Goal: Task Accomplishment & Management: Manage account settings

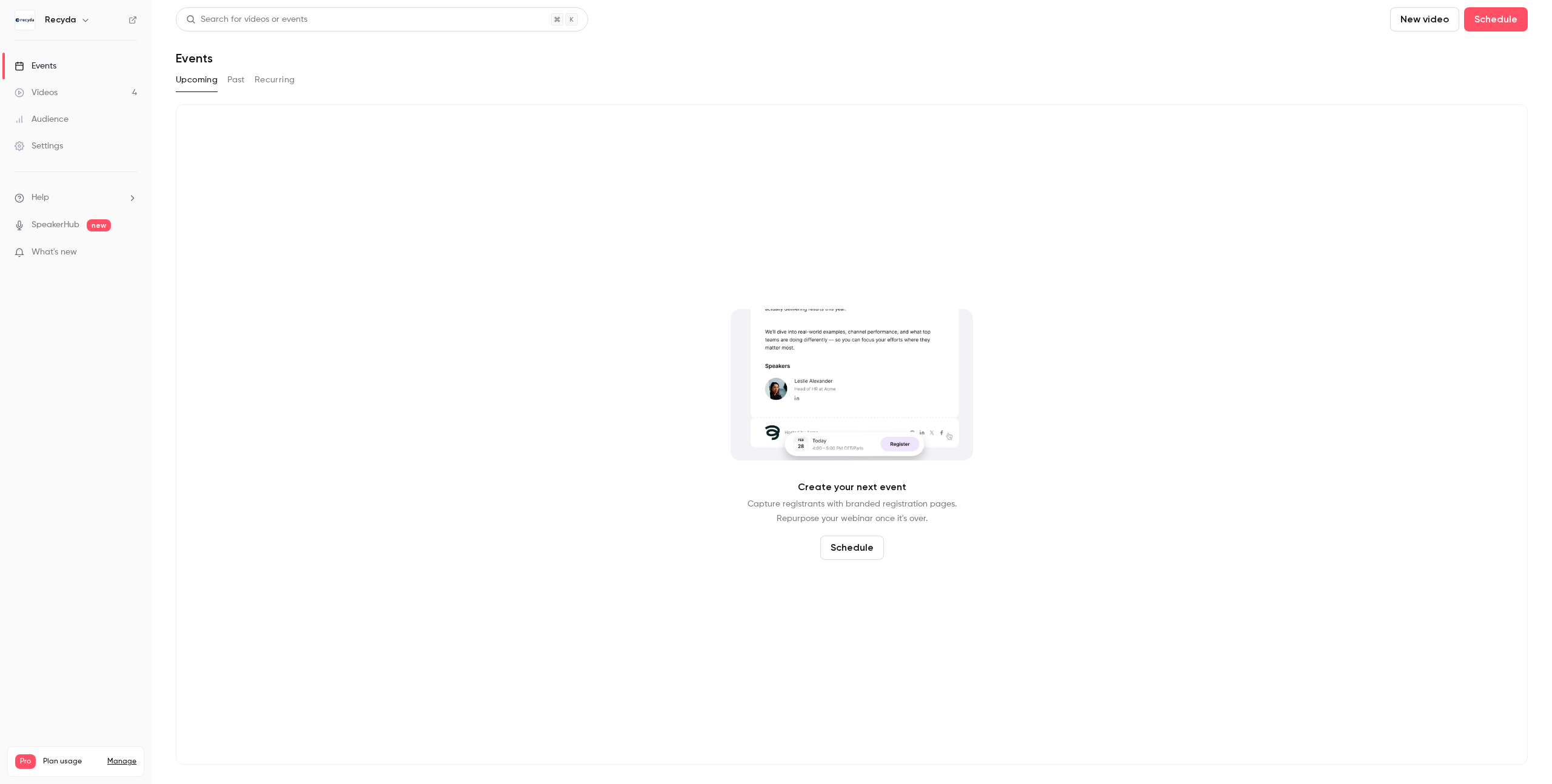
click at [40, 92] on div "Videos" at bounding box center [36, 92] width 43 height 12
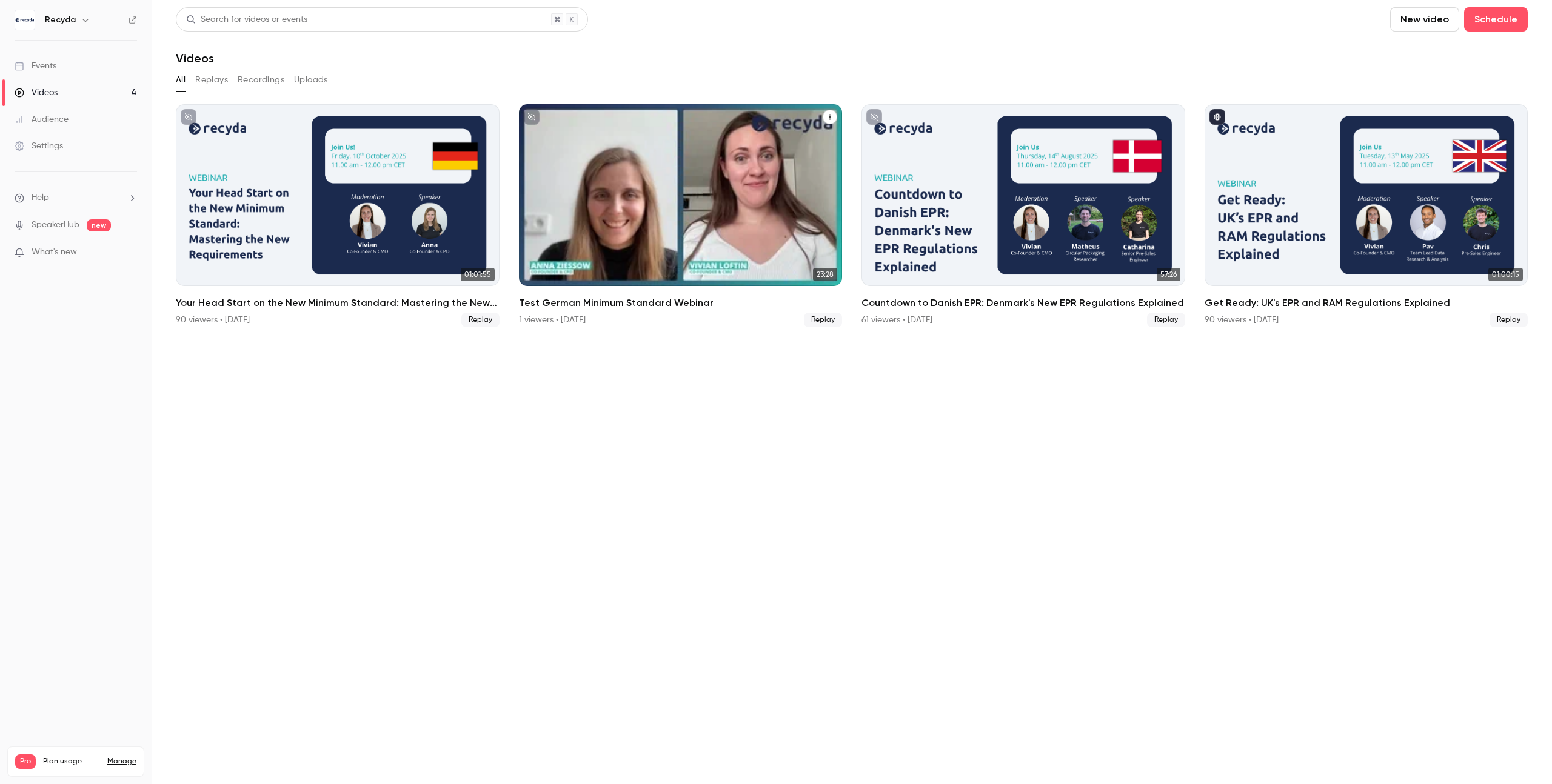
click at [831, 114] on icon "Test German Minimum Standard Webinar" at bounding box center [830, 117] width 7 height 7
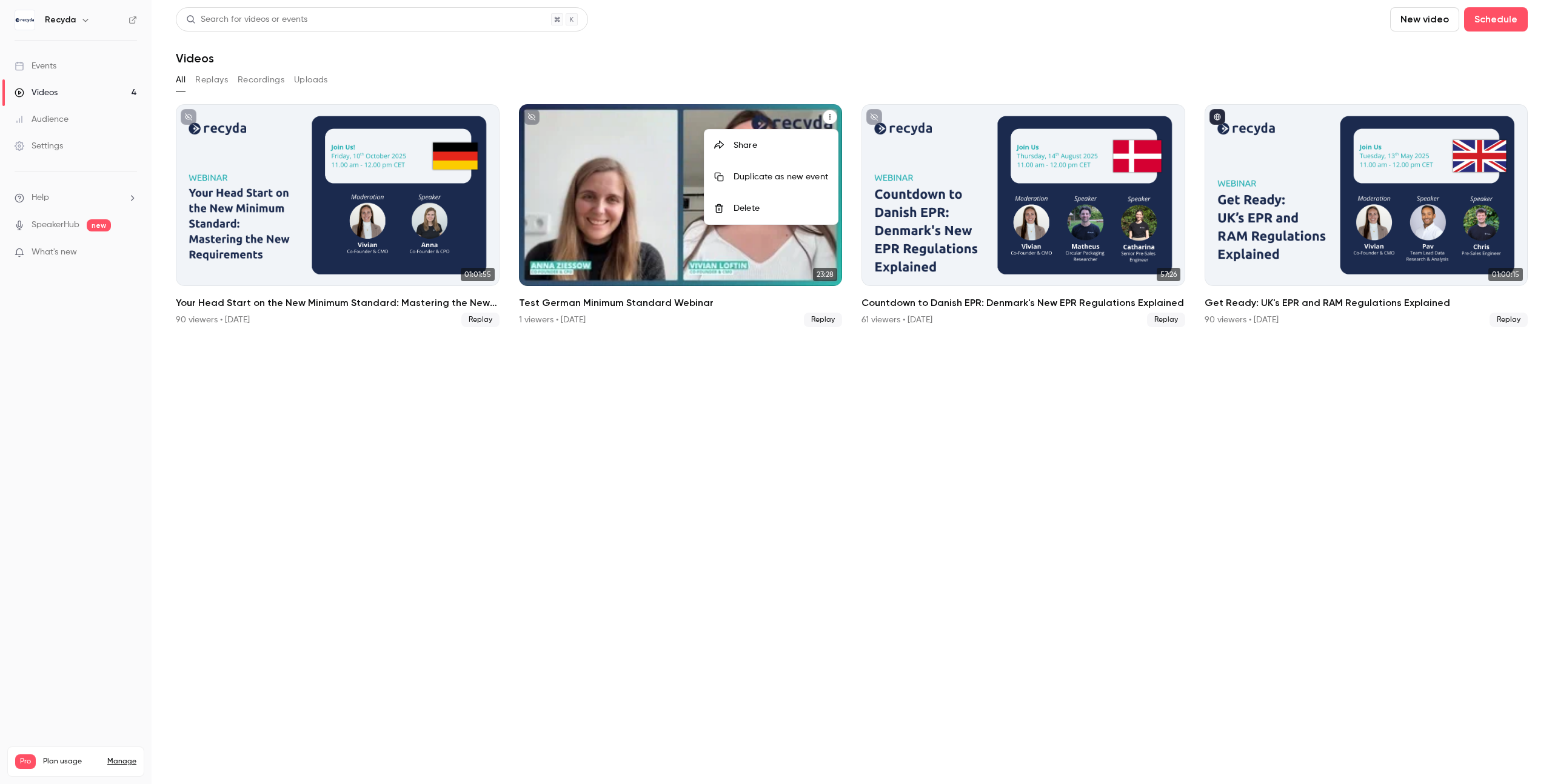
click at [779, 200] on li "Delete" at bounding box center [771, 208] width 133 height 31
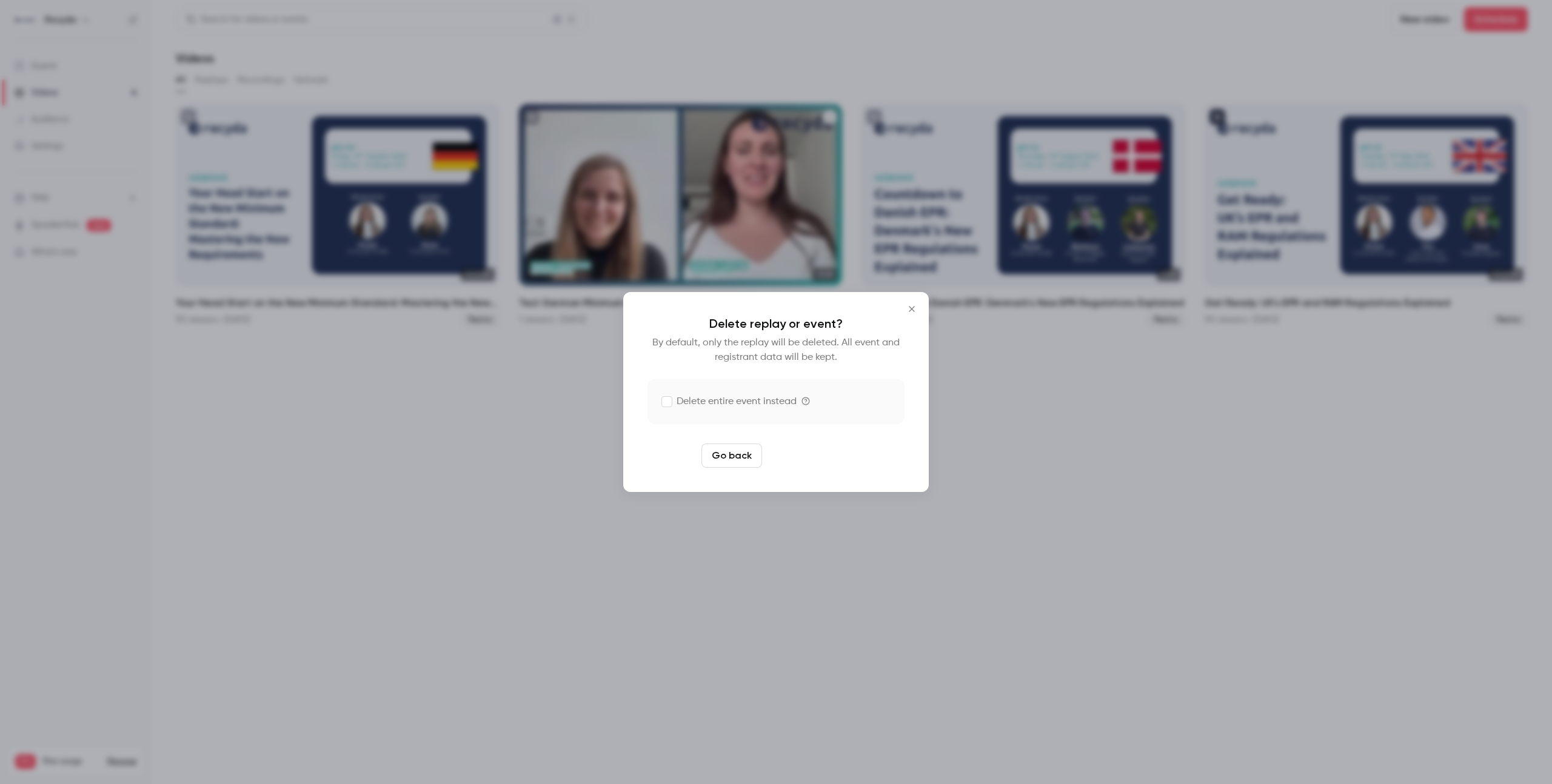
click at [795, 455] on button "Delete replay" at bounding box center [809, 455] width 84 height 24
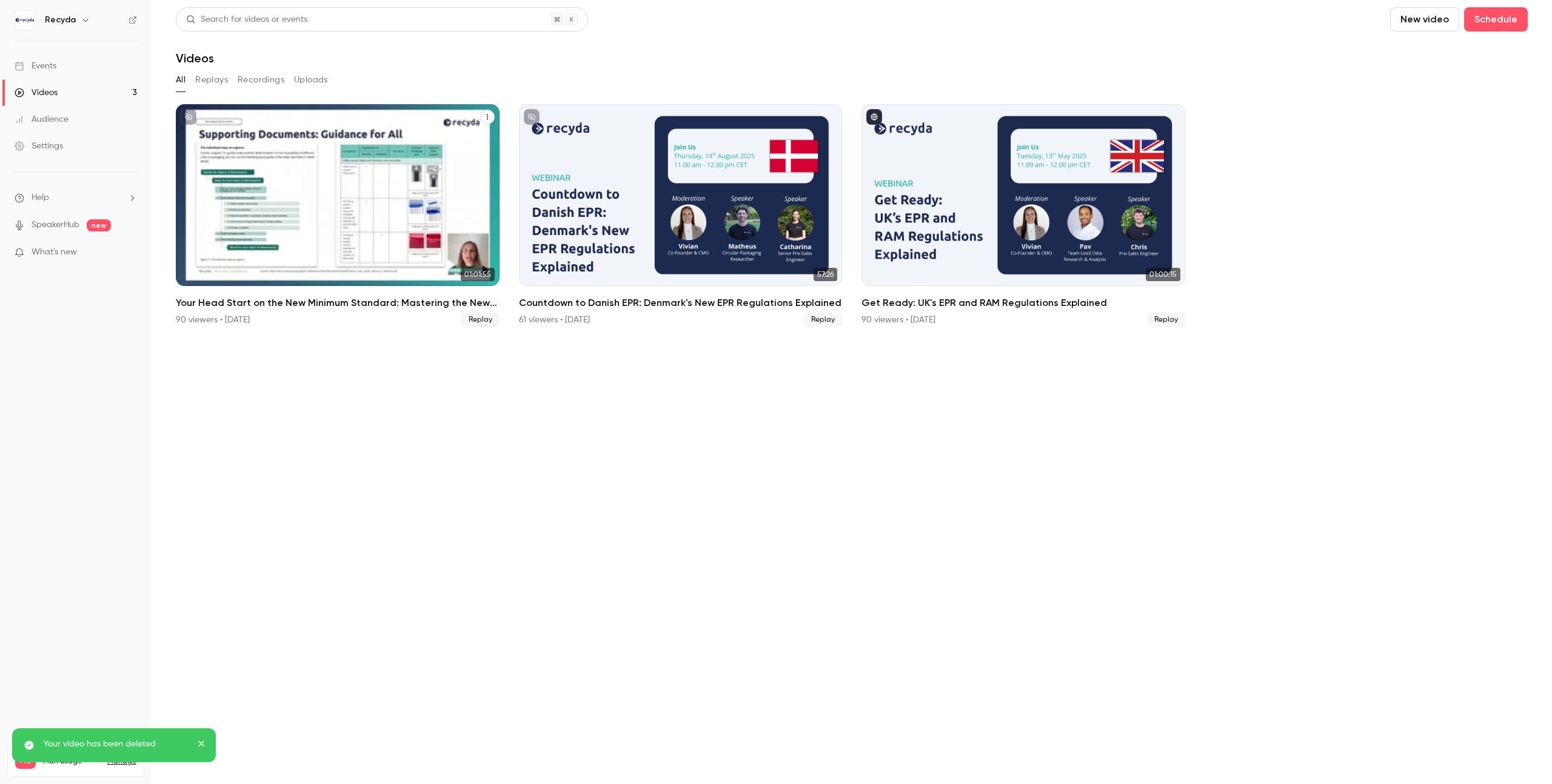
click at [237, 302] on h2 "Your Head Start on the New Minimum Standard: Mastering the New Requirements" at bounding box center [337, 303] width 324 height 15
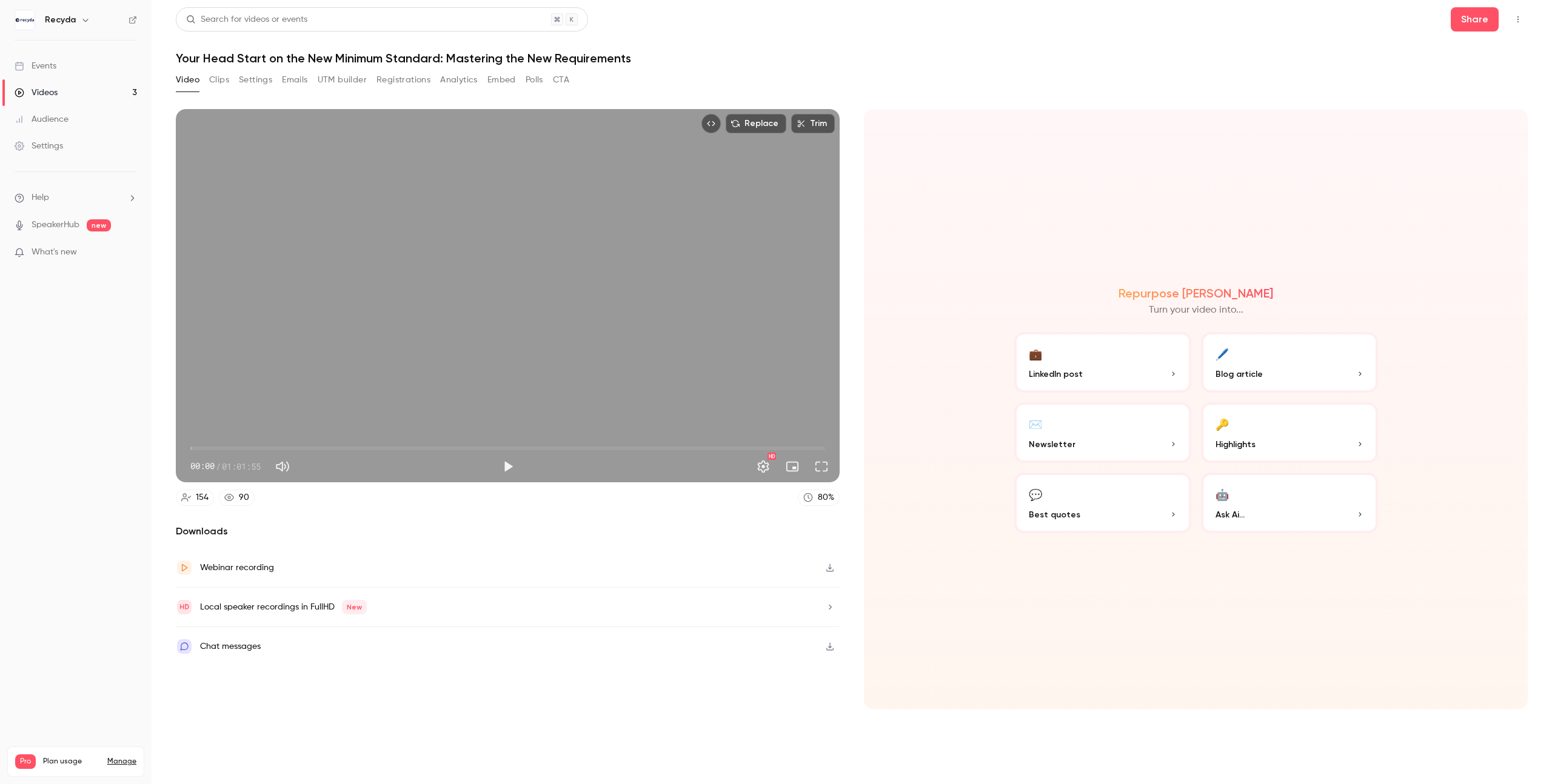
click at [1522, 25] on button "Top Bar Actions" at bounding box center [1518, 20] width 20 height 20
click at [1319, 43] on div at bounding box center [776, 392] width 1552 height 784
click at [1497, 19] on button "Share" at bounding box center [1475, 19] width 48 height 24
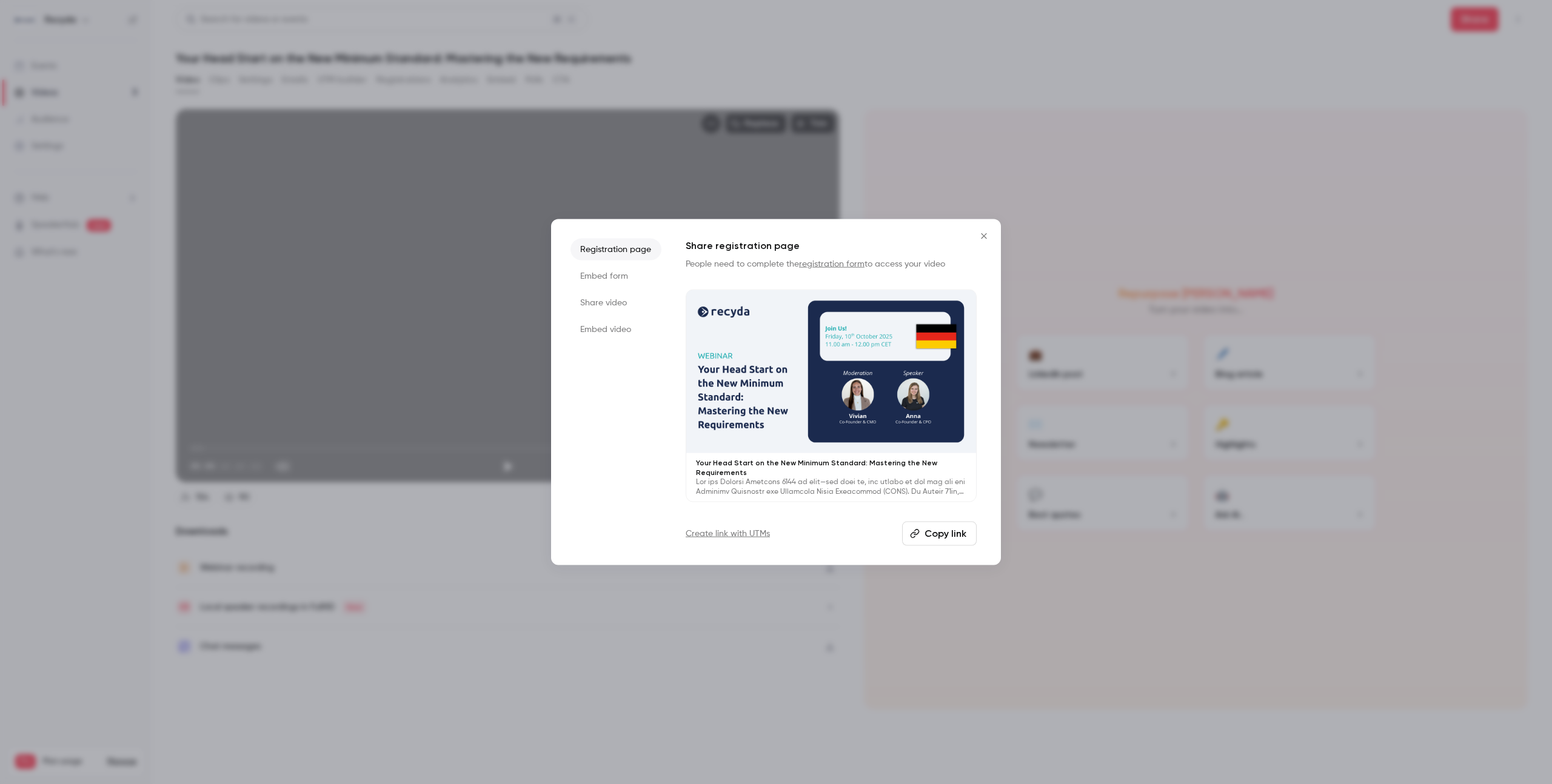
click at [985, 234] on icon "Close" at bounding box center [984, 236] width 6 height 6
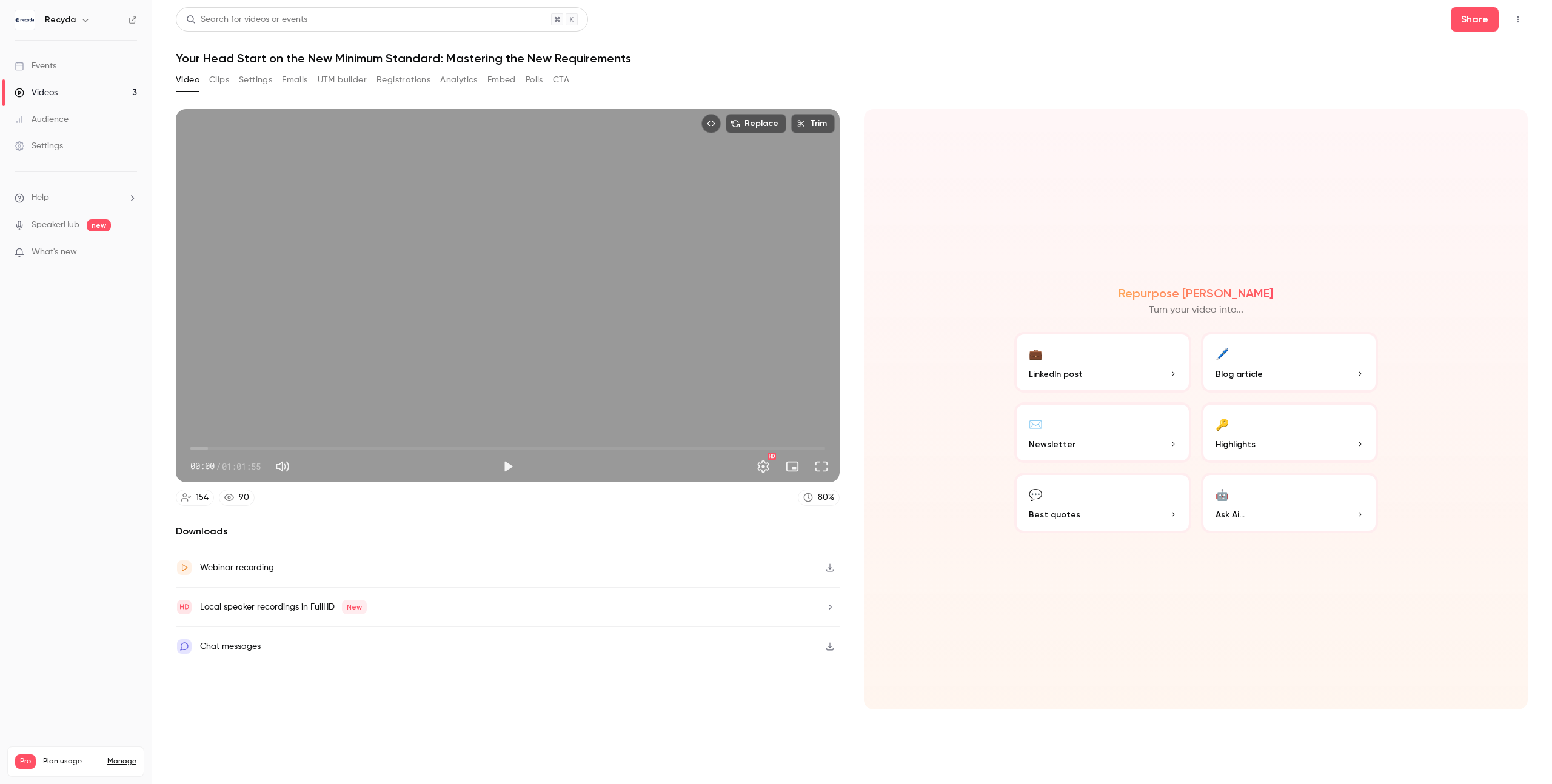
click at [820, 568] on button "button" at bounding box center [830, 568] width 20 height 20
click at [1481, 20] on button "Share" at bounding box center [1475, 19] width 48 height 24
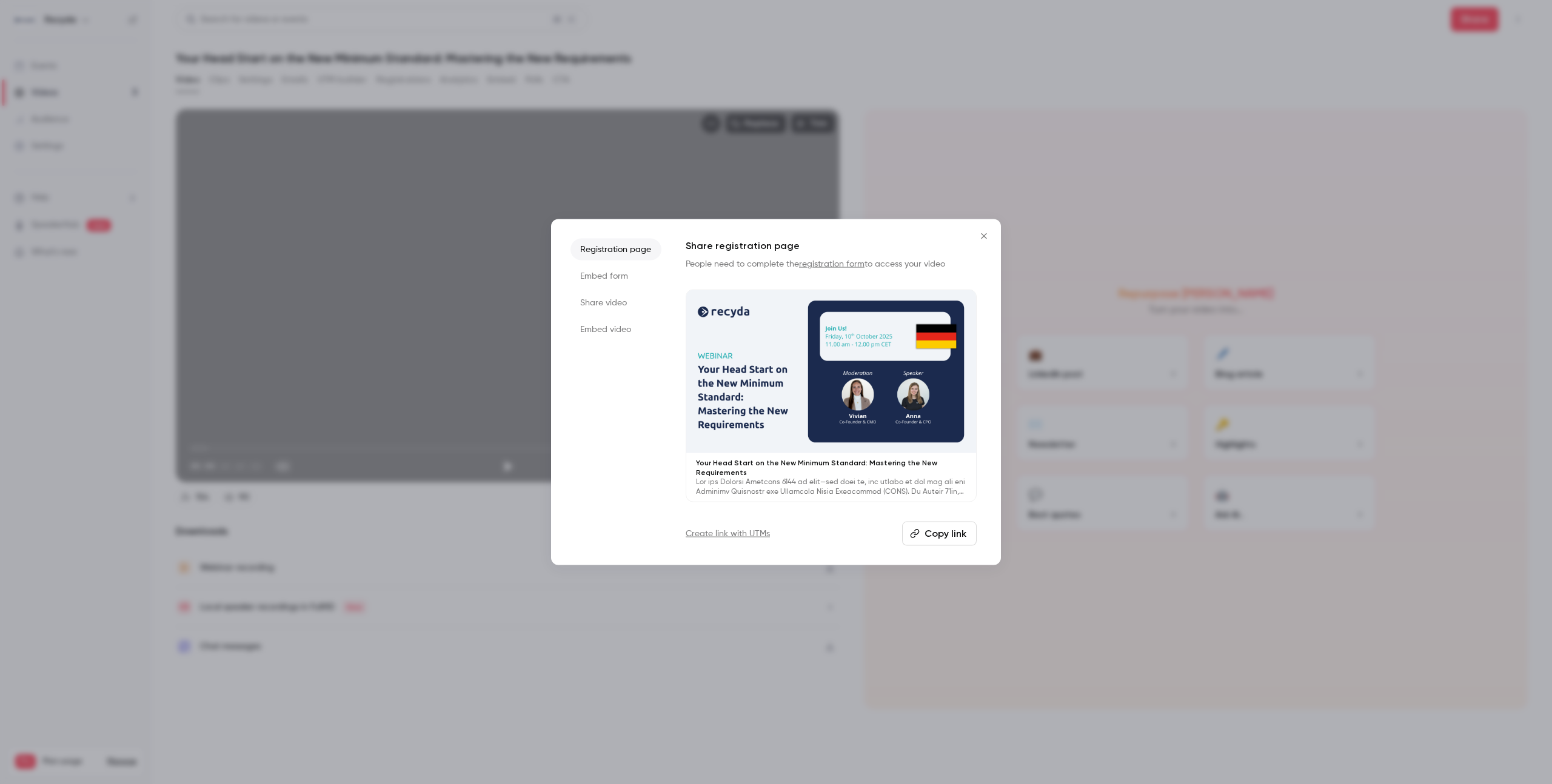
click at [984, 236] on icon "Close" at bounding box center [984, 236] width 6 height 6
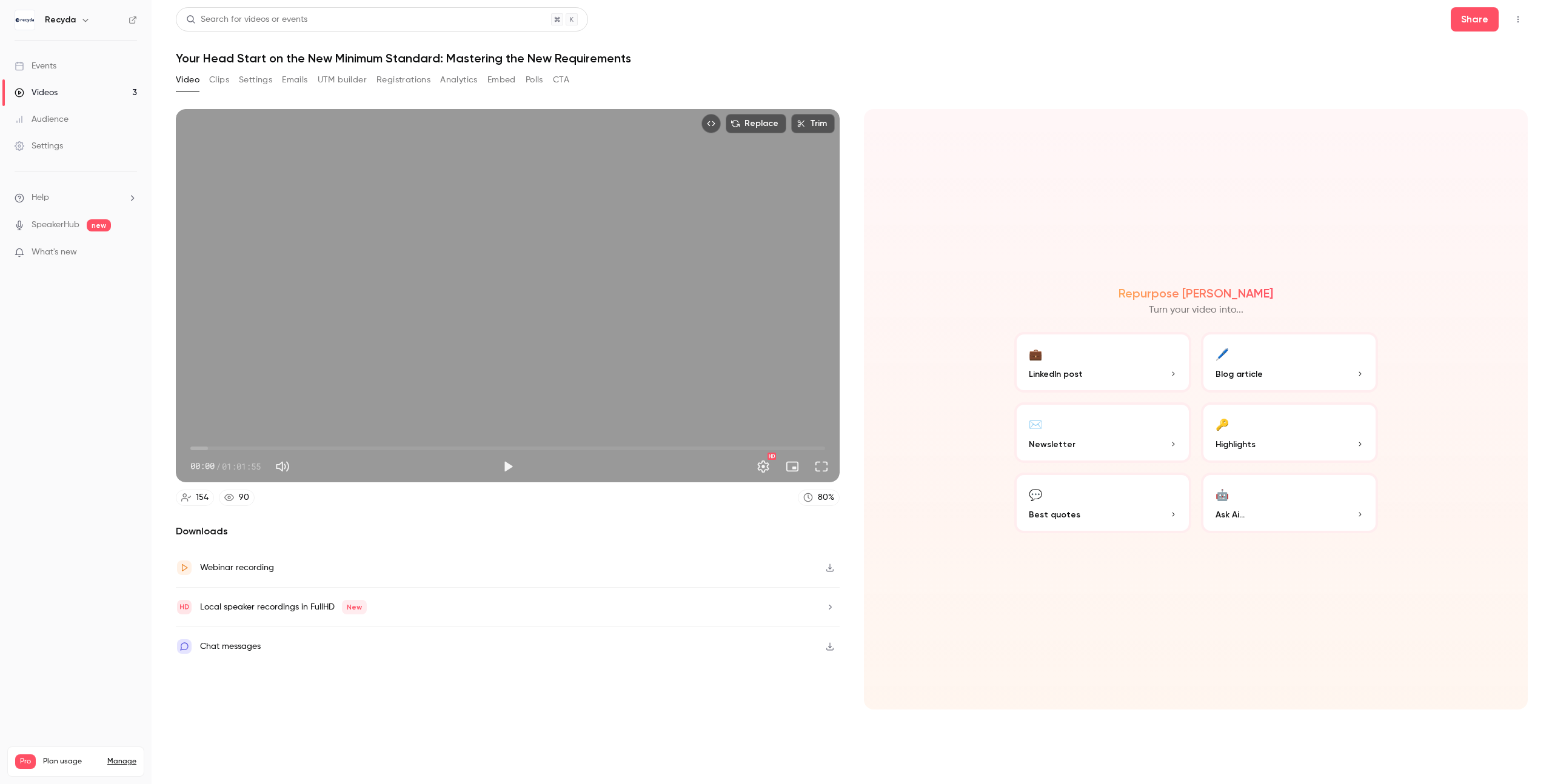
click at [400, 80] on button "Registrations" at bounding box center [403, 80] width 54 height 20
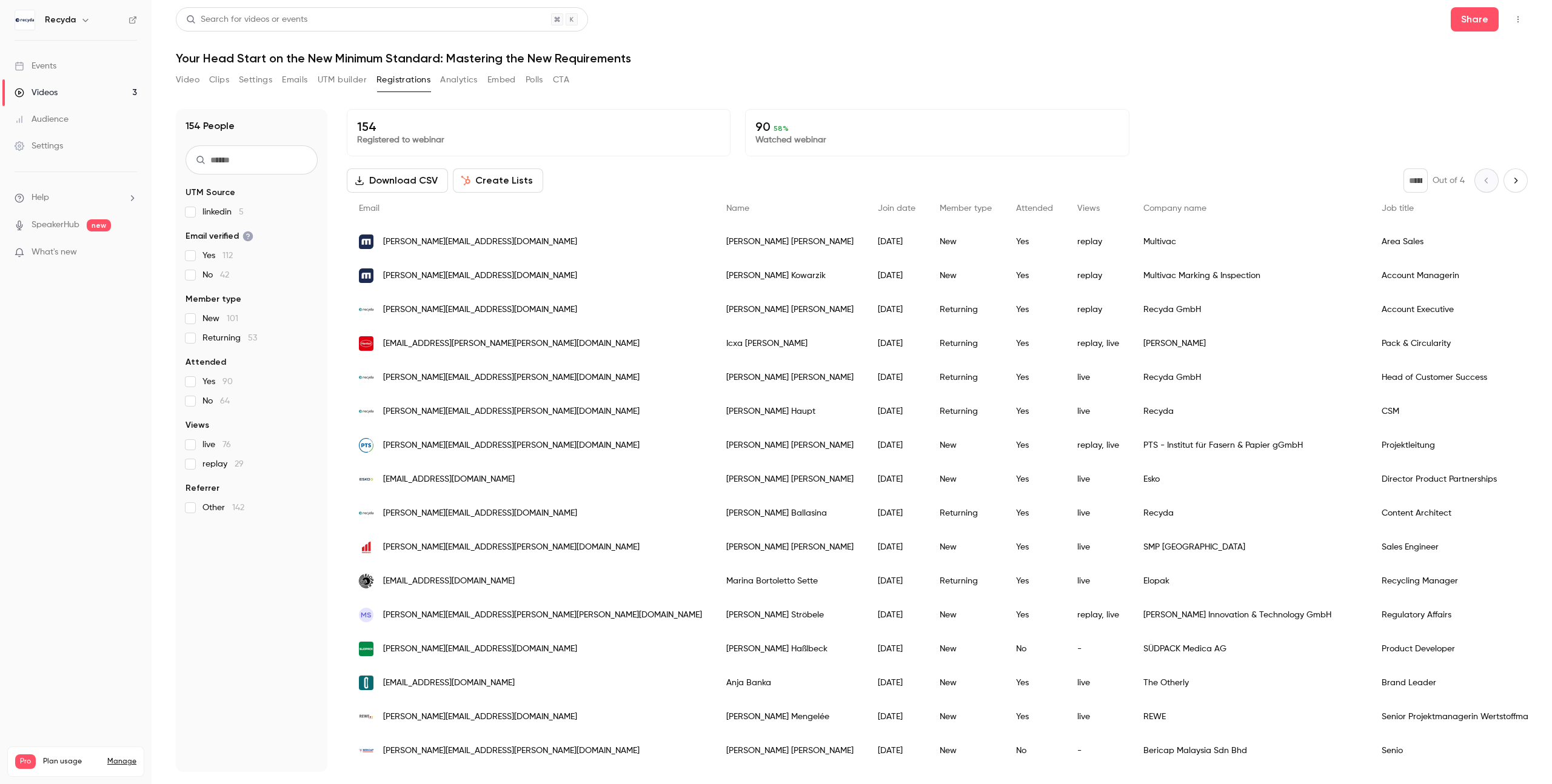
click at [250, 77] on button "Settings" at bounding box center [255, 80] width 33 height 20
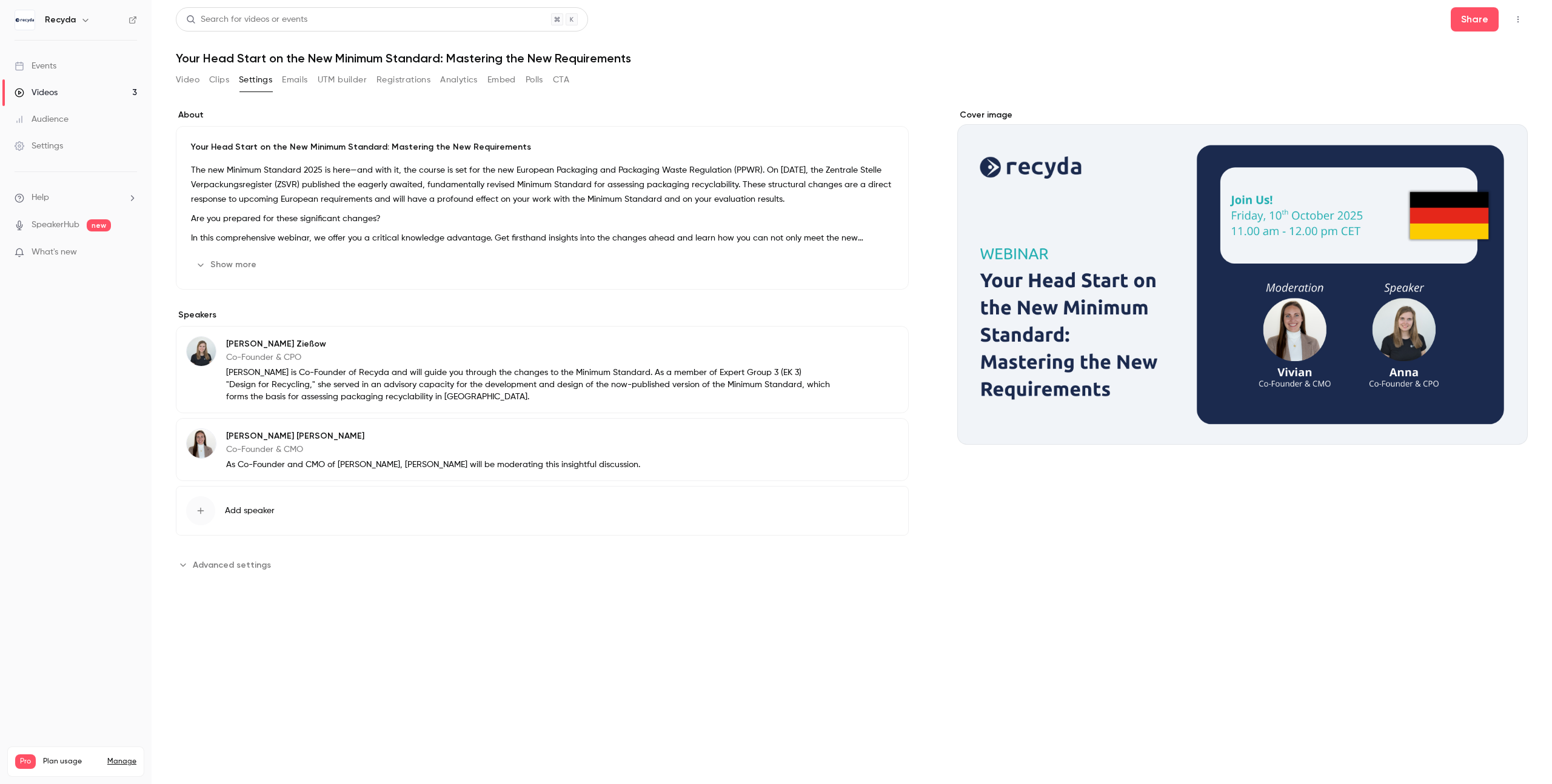
click at [221, 261] on button "Show more" at bounding box center [227, 265] width 72 height 20
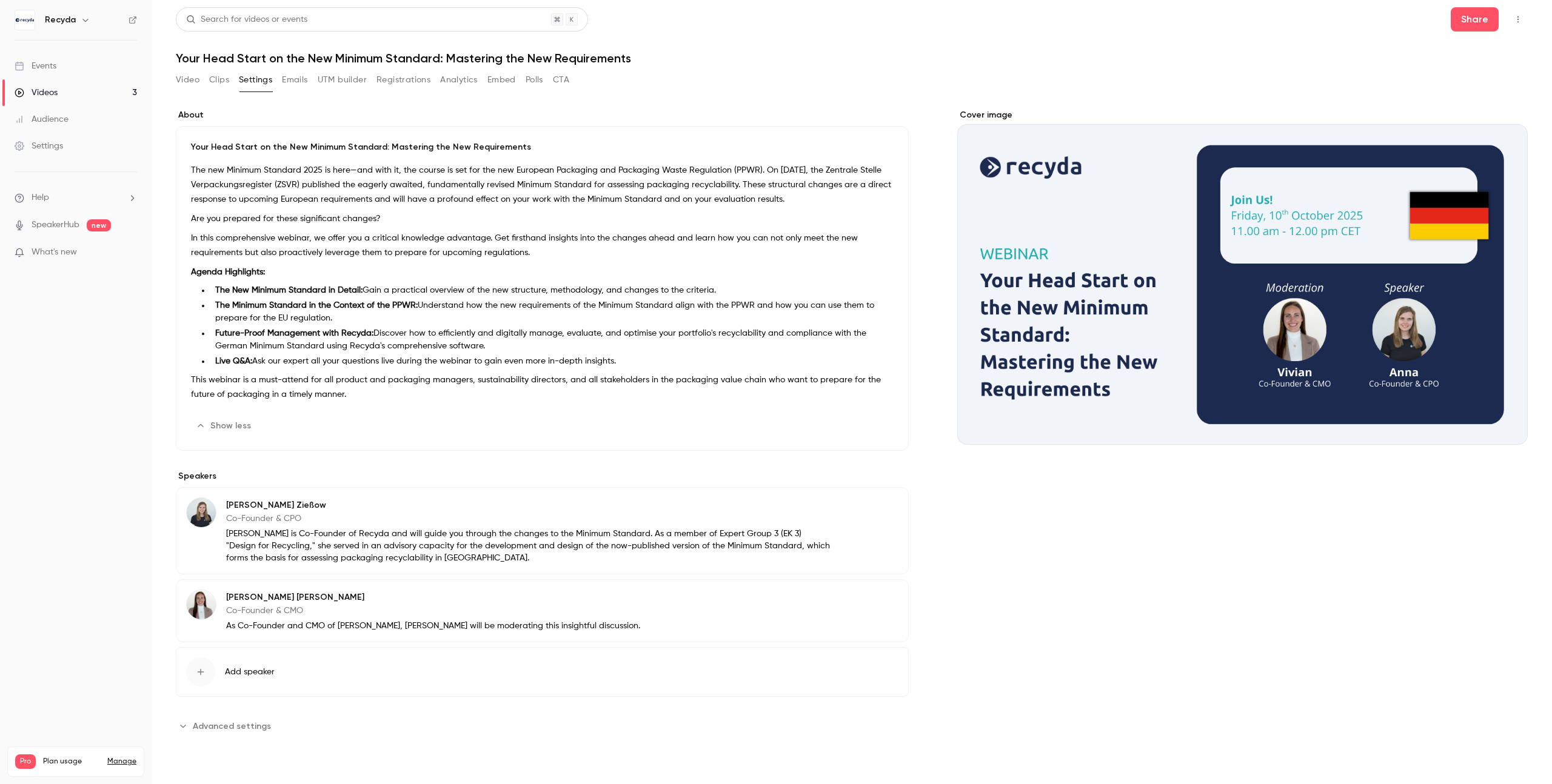
click at [533, 79] on button "Polls" at bounding box center [534, 80] width 17 height 20
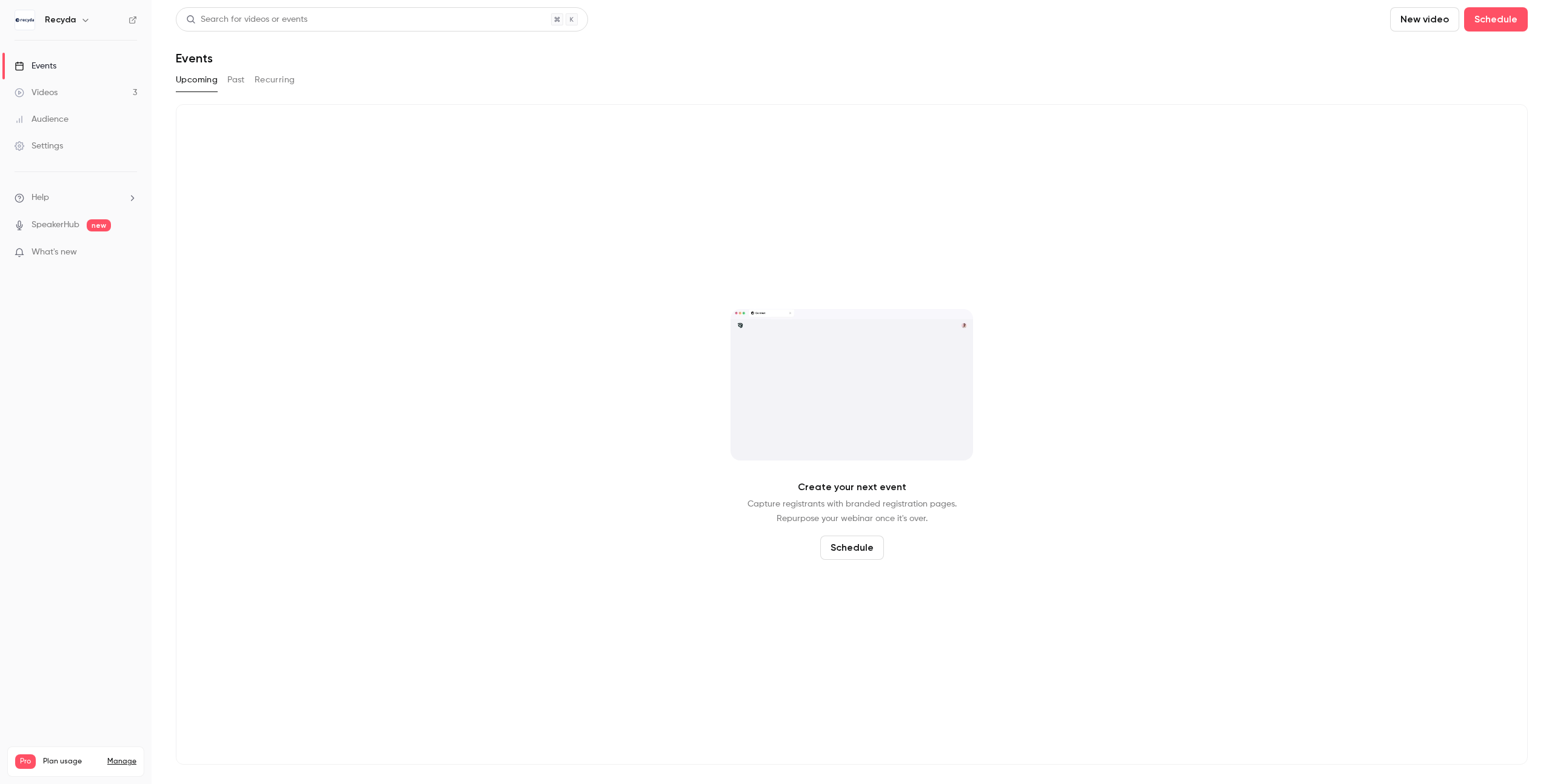
click at [65, 96] on link "Videos 3" at bounding box center [76, 92] width 152 height 26
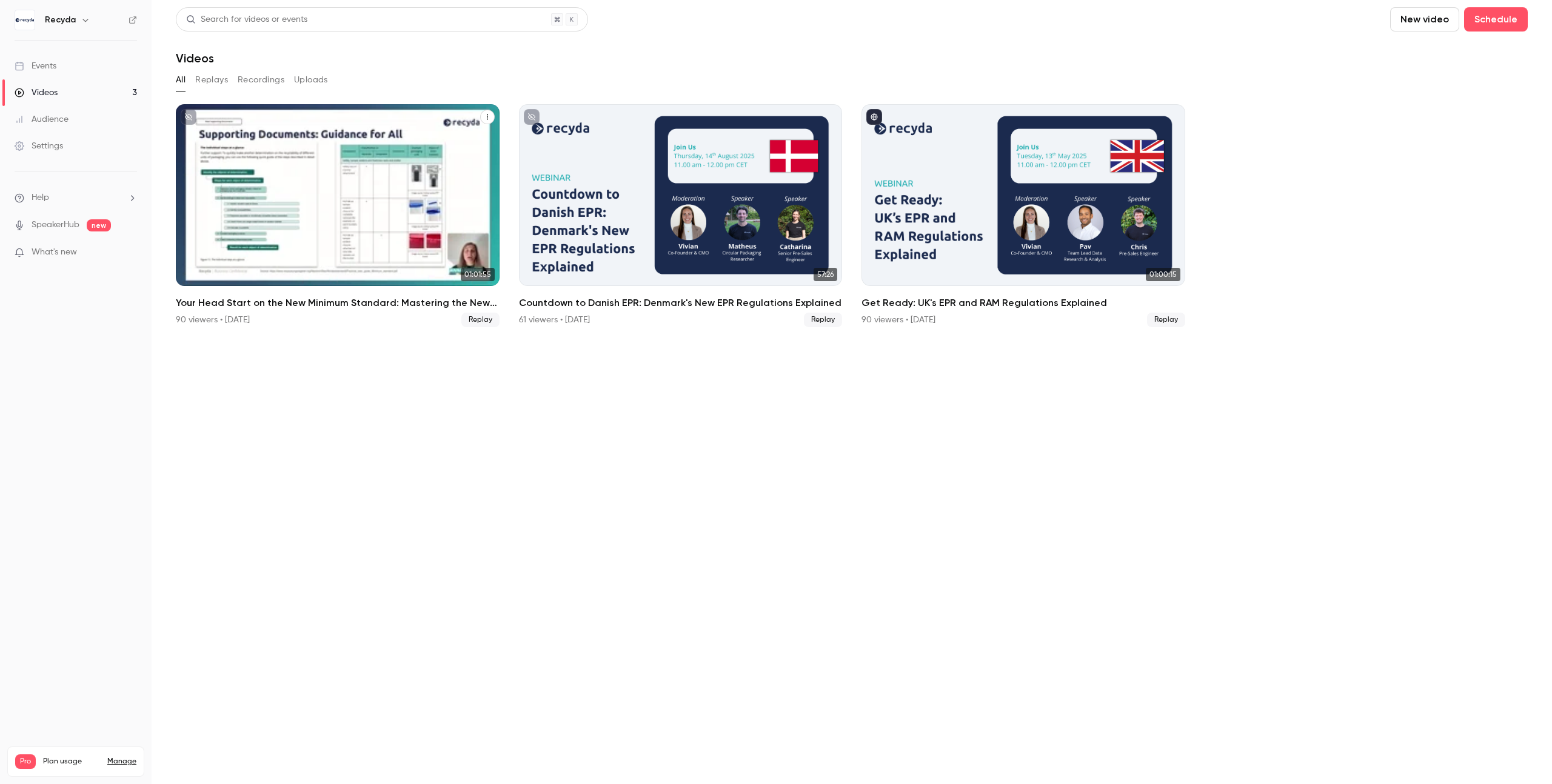
click at [206, 301] on h2 "Your Head Start on the New Minimum Standard: Mastering the New Requirements" at bounding box center [337, 303] width 324 height 15
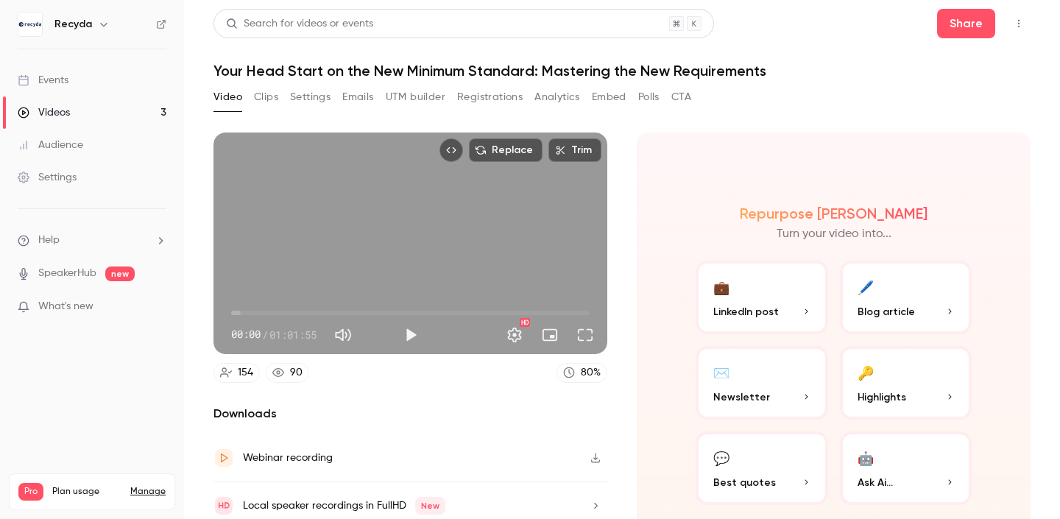
click at [428, 73] on h1 "Your Head Start on the New Minimum Standard: Mastering the New Requirements" at bounding box center [621, 71] width 817 height 18
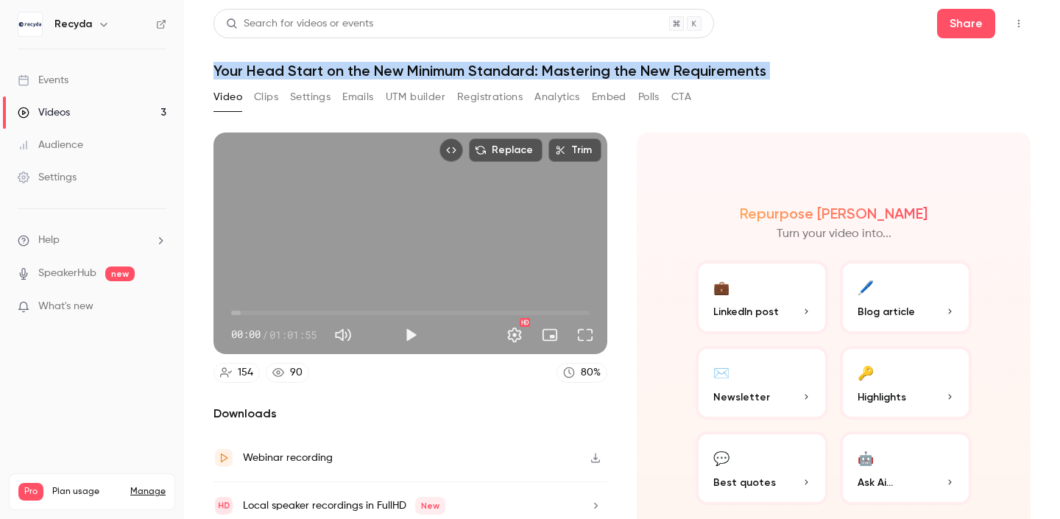
click at [428, 73] on h1 "Your Head Start on the New Minimum Standard: Mastering the New Requirements" at bounding box center [621, 71] width 817 height 18
copy div "Your Head Start on the New Minimum Standard: Mastering the New Requirements Vid…"
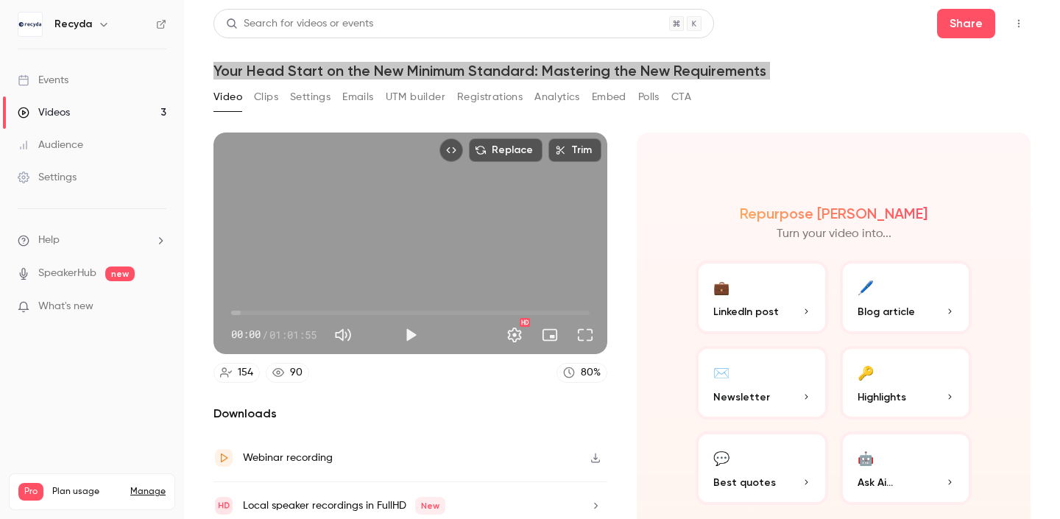
scroll to position [58, 0]
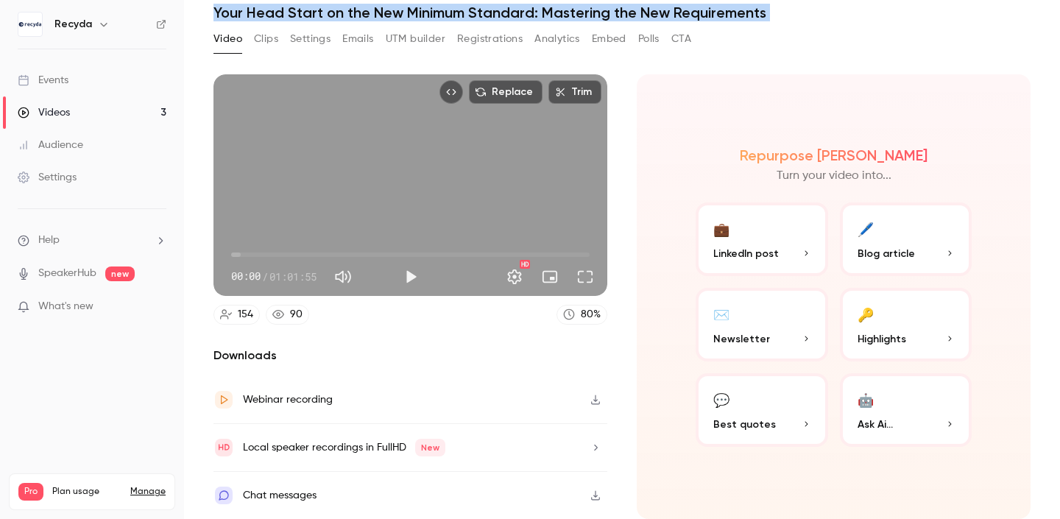
click at [592, 494] on icon "button" at bounding box center [595, 495] width 12 height 10
